Goal: Transaction & Acquisition: Purchase product/service

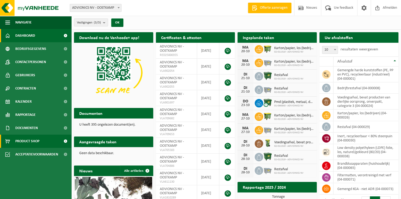
click at [25, 139] on span "Product Shop" at bounding box center [27, 141] width 24 height 13
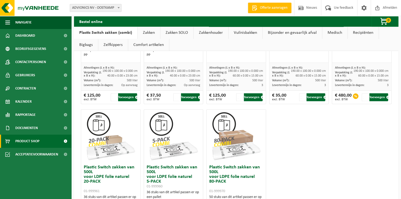
scroll to position [238, 0]
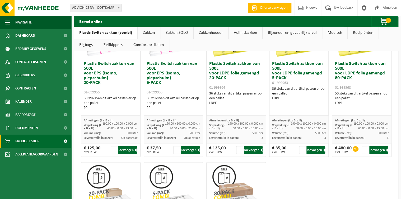
click at [172, 31] on link "Zakken SOLO" at bounding box center [176, 33] width 33 height 12
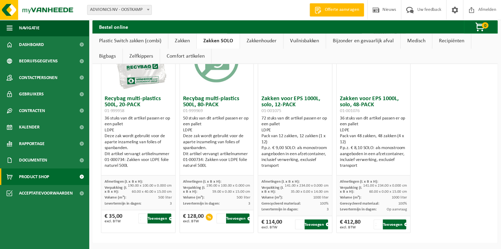
scroll to position [0, 0]
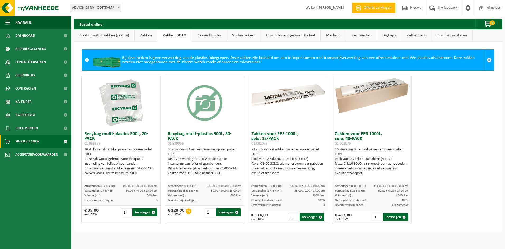
click at [400, 37] on link "Comfort artikelen" at bounding box center [451, 35] width 41 height 12
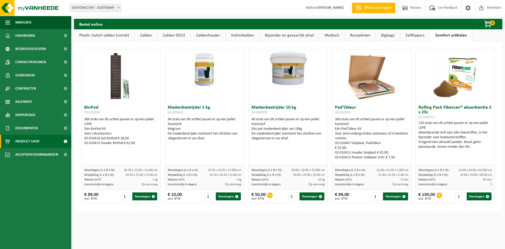
click at [246, 36] on link "Vuilnisbakken" at bounding box center [242, 35] width 34 height 12
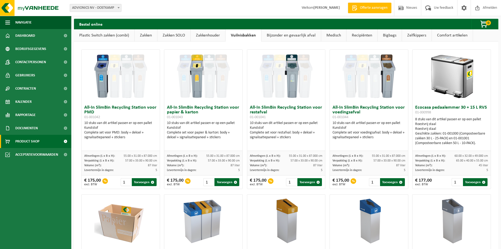
click at [273, 31] on link "Bijzonder en gevaarlijk afval" at bounding box center [290, 35] width 59 height 12
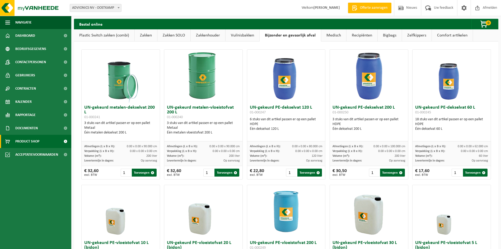
click at [332, 32] on link "Medisch" at bounding box center [333, 35] width 25 height 12
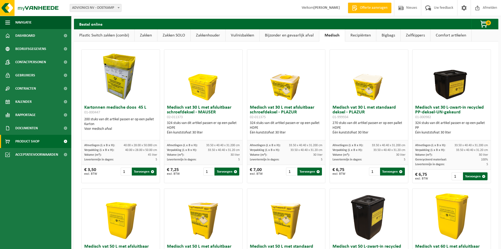
click at [360, 38] on link "Recipiënten" at bounding box center [360, 35] width 31 height 12
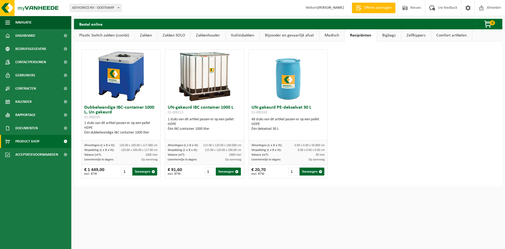
click at [378, 36] on link "Bigbags" at bounding box center [389, 35] width 24 height 12
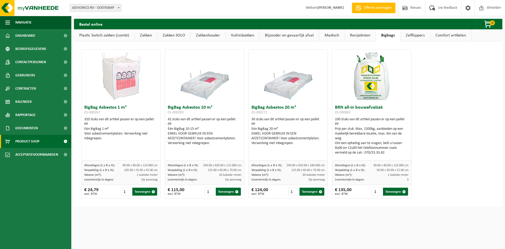
click at [400, 37] on link "Zelfkippers" at bounding box center [415, 35] width 30 height 12
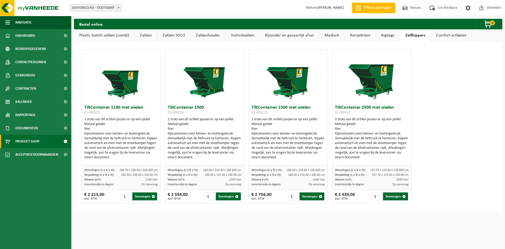
click at [137, 34] on link "Zakken" at bounding box center [146, 35] width 22 height 12
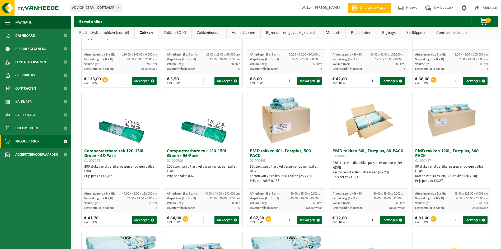
scroll to position [264, 0]
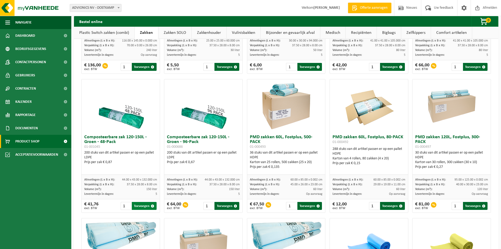
click at [142, 199] on button "Toevoegen" at bounding box center [144, 206] width 25 height 8
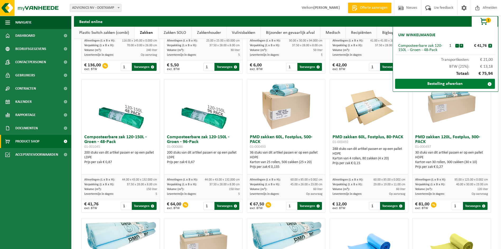
click at [400, 83] on link "Bestelling afwerken" at bounding box center [445, 84] width 100 height 10
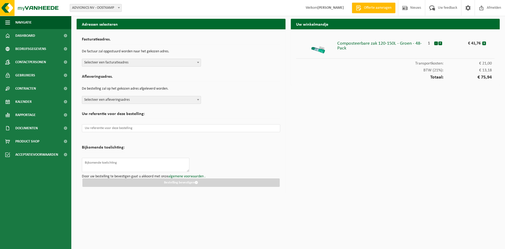
click at [130, 61] on span "Selecteer een facturatieadres" at bounding box center [141, 62] width 119 height 7
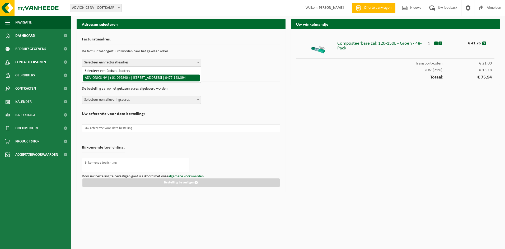
select select "8475"
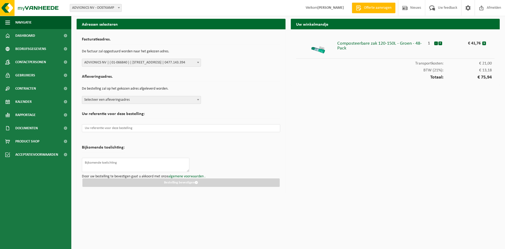
click at [134, 103] on span "Selecteer een afleveringsadres" at bounding box center [141, 100] width 119 height 8
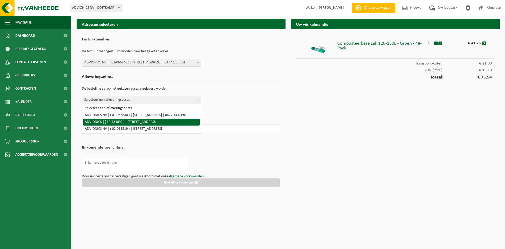
select select "8518"
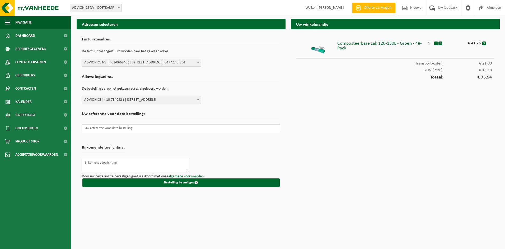
click at [179, 129] on input "text" at bounding box center [181, 128] width 198 height 8
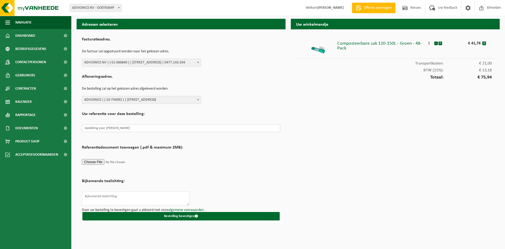
click at [87, 128] on input "bestelling voor [PERSON_NAME]" at bounding box center [181, 128] width 198 height 8
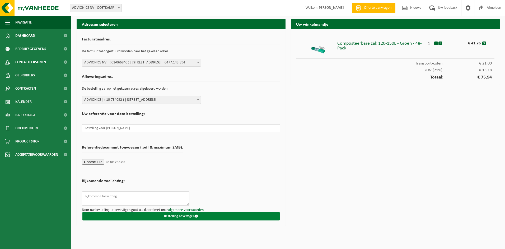
type input "Bestelling voor [PERSON_NAME]"
click at [174, 215] on button "Bestelling bevestigen" at bounding box center [180, 216] width 197 height 8
